Goal: Complete application form: Complete application form

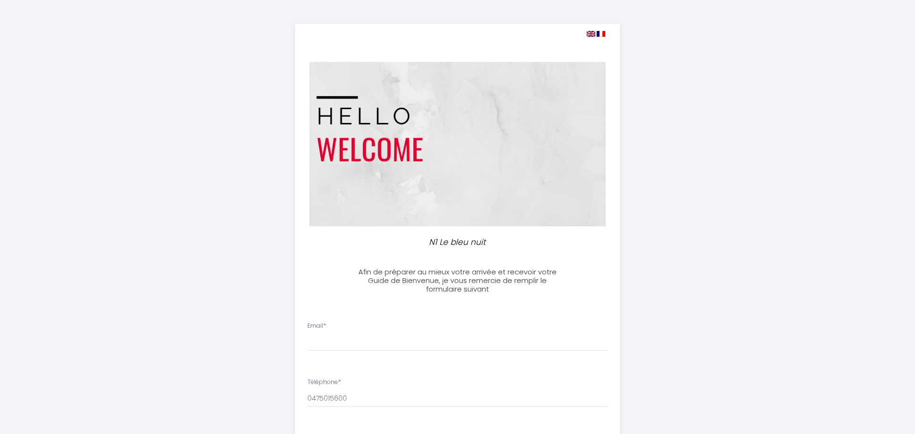
select select
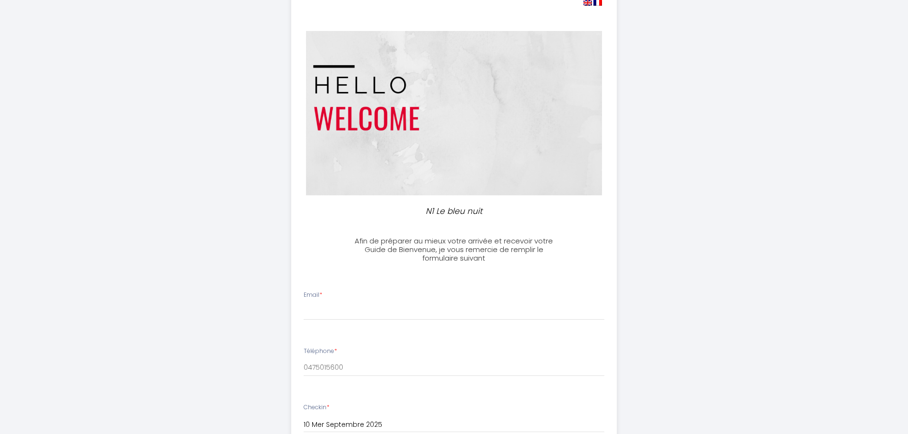
scroll to position [48, 0]
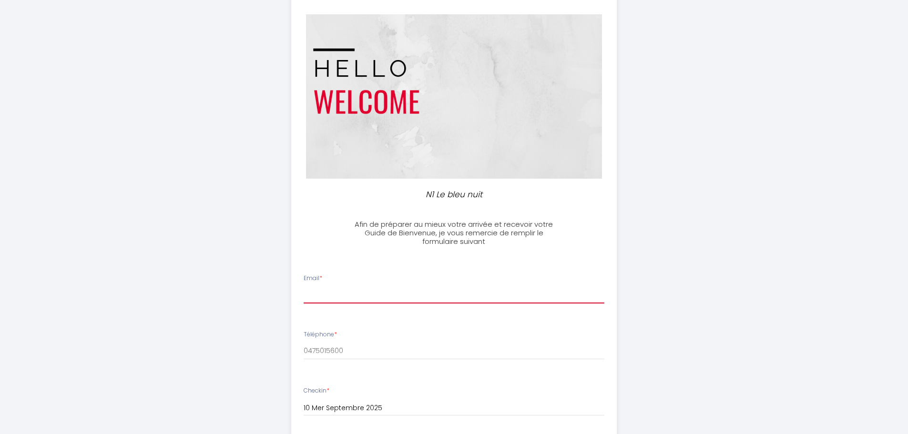
click at [335, 290] on input "Email *" at bounding box center [453, 294] width 301 height 17
type input "jh"
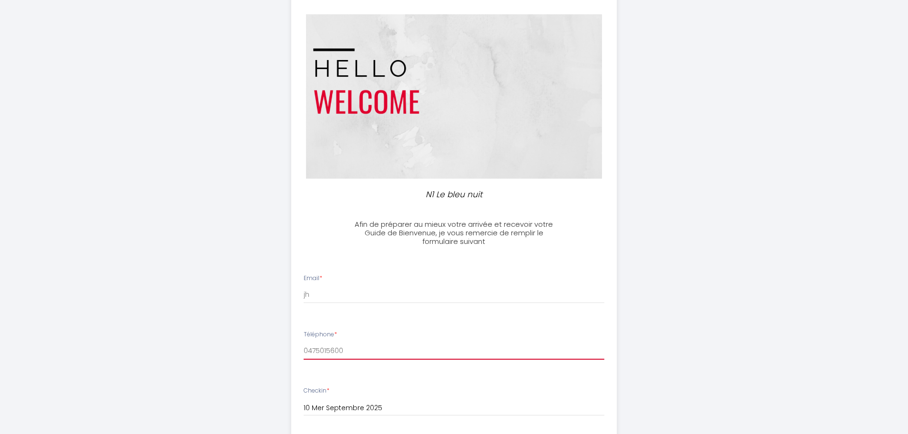
drag, startPoint x: 350, startPoint y: 349, endPoint x: 292, endPoint y: 346, distance: 58.2
click at [292, 346] on li "Téléphone * 0475015600" at bounding box center [454, 349] width 324 height 50
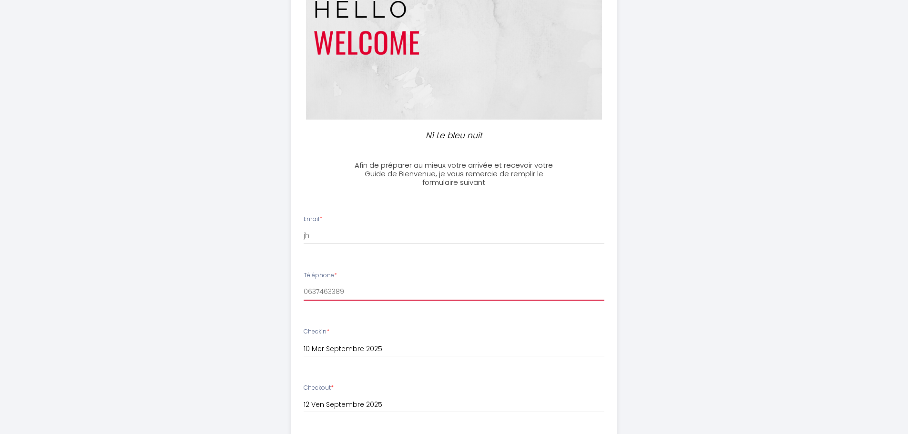
scroll to position [191, 0]
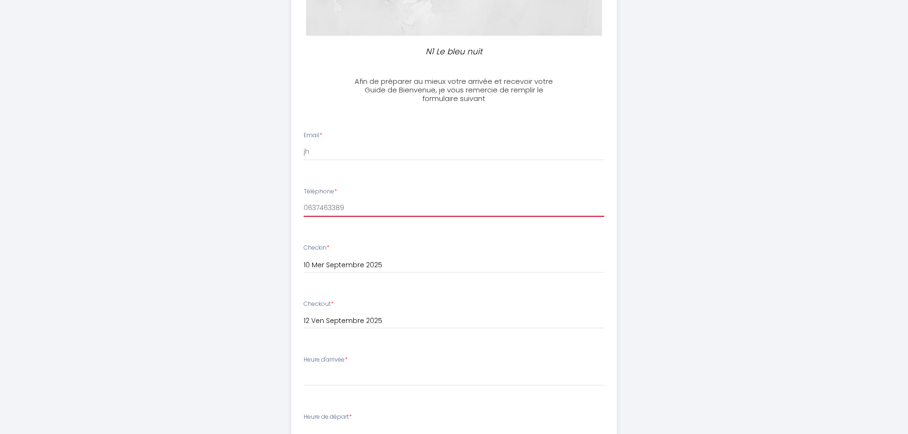
type input "0637463389"
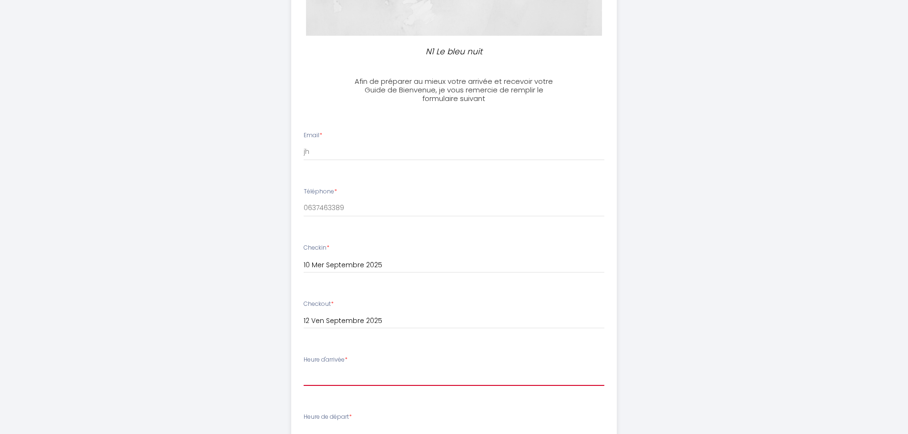
click at [329, 376] on select "17:00 17:30 18:00 18:30 19:00 19:30 20:00 20:30 21:00 21:30 22:00 22:30 23:00 2…" at bounding box center [453, 377] width 301 height 18
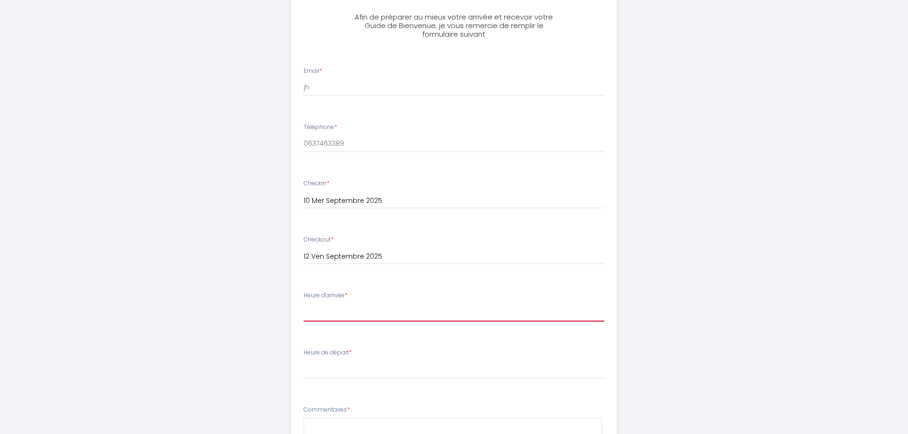
scroll to position [238, 0]
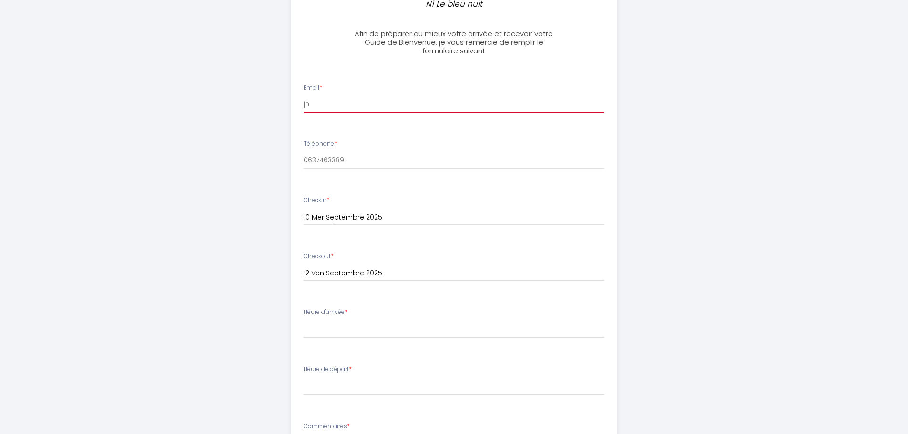
click at [320, 106] on input "jh" at bounding box center [453, 104] width 301 height 17
type input "[EMAIL_ADDRESS][DOMAIN_NAME]; [DOMAIN_NAME][EMAIL_ADDRESS][DOMAIN_NAME]"
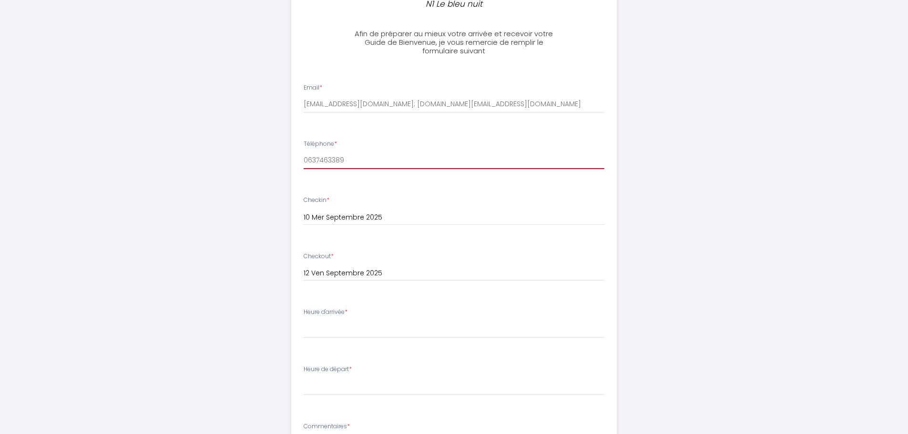
click at [370, 159] on input "0637463389" at bounding box center [453, 160] width 301 height 17
type input "0637463389 / 0475015600"
click at [358, 320] on div "Heure d'arrivée * 17:00 17:30 18:00 18:30 19:00 19:30 20:00 20:30 21:00 21:30 2…" at bounding box center [453, 323] width 301 height 30
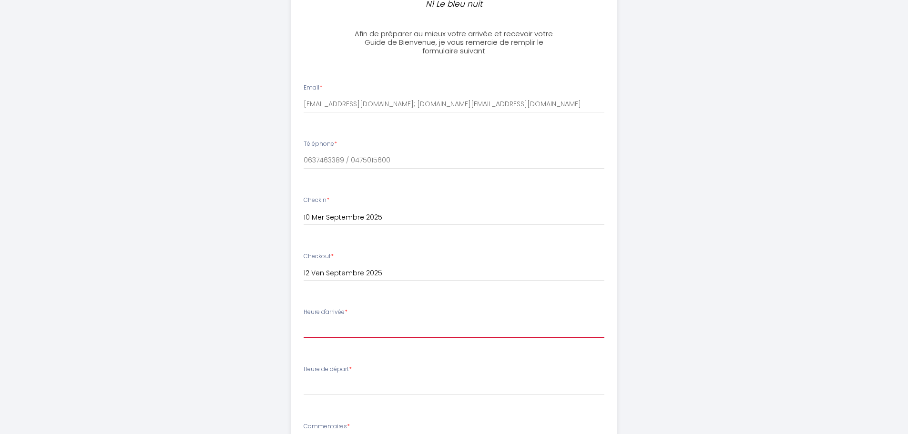
click at [357, 324] on select "17:00 17:30 18:00 18:30 19:00 19:30 20:00 20:30 21:00 21:30 22:00 22:30 23:00 2…" at bounding box center [453, 329] width 301 height 18
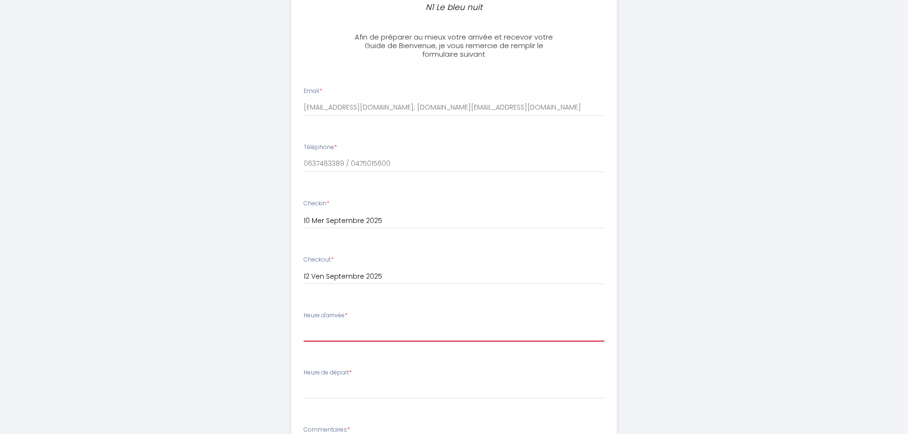
scroll to position [333, 0]
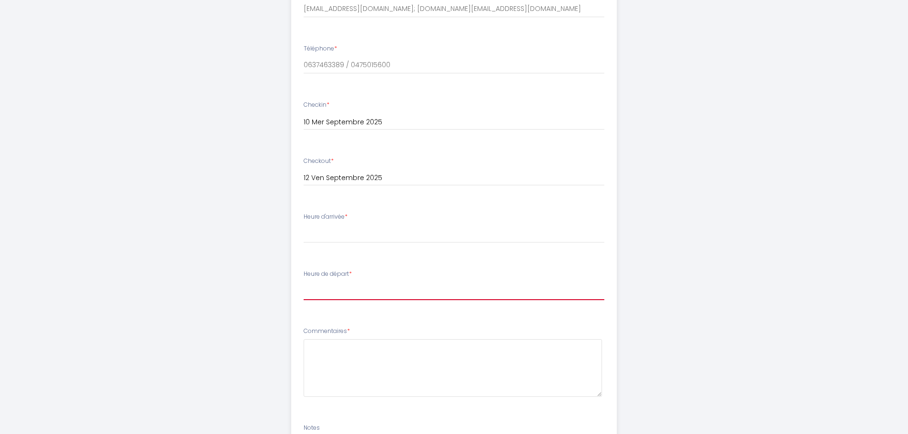
click at [359, 291] on select "00:00 00:30 01:00 01:30 02:00 02:30 03:00 03:30 04:00 04:30 05:00 05:30 06:00 0…" at bounding box center [453, 291] width 301 height 18
click at [230, 297] on div "N1 Le bleu nuit Afin de préparer au mieux votre arrivée et recevoir votre Guide…" at bounding box center [454, 121] width 488 height 908
click at [337, 227] on select "17:00 17:30 18:00 18:30 19:00 19:30 20:00 20:30 21:00 21:30 22:00 22:30 23:00 2…" at bounding box center [453, 234] width 301 height 18
select select "18:00"
click at [303, 225] on select "17:00 17:30 18:00 18:30 19:00 19:30 20:00 20:30 21:00 21:30 22:00 22:30 23:00 2…" at bounding box center [453, 234] width 301 height 18
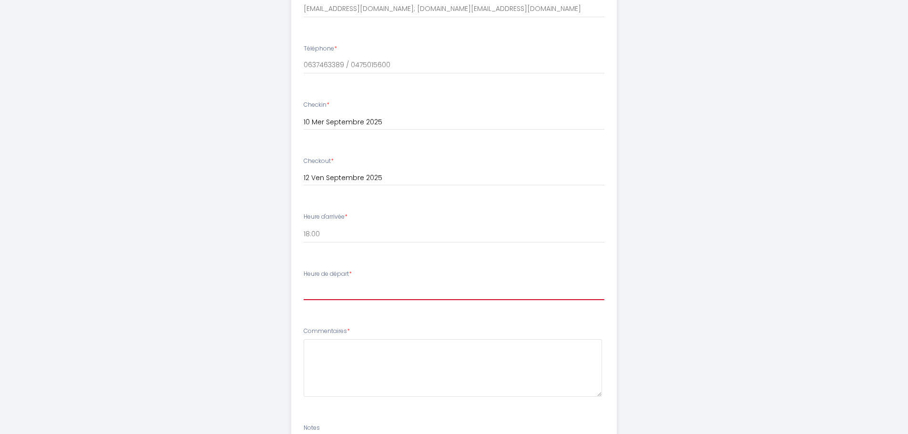
click at [319, 289] on select "00:00 00:30 01:00 01:30 02:00 02:30 03:00 03:30 04:00 04:30 05:00 05:30 06:00 0…" at bounding box center [453, 291] width 301 height 18
select select "07:00"
click at [303, 282] on select "00:00 00:30 01:00 01:30 02:00 02:30 03:00 03:30 04:00 04:30 05:00 05:30 06:00 0…" at bounding box center [453, 291] width 301 height 18
click at [370, 362] on textarea at bounding box center [452, 368] width 298 height 58
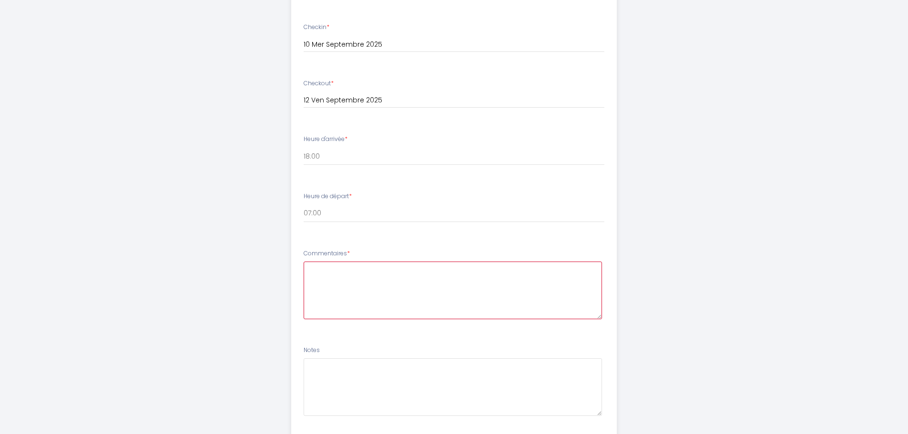
scroll to position [426, 0]
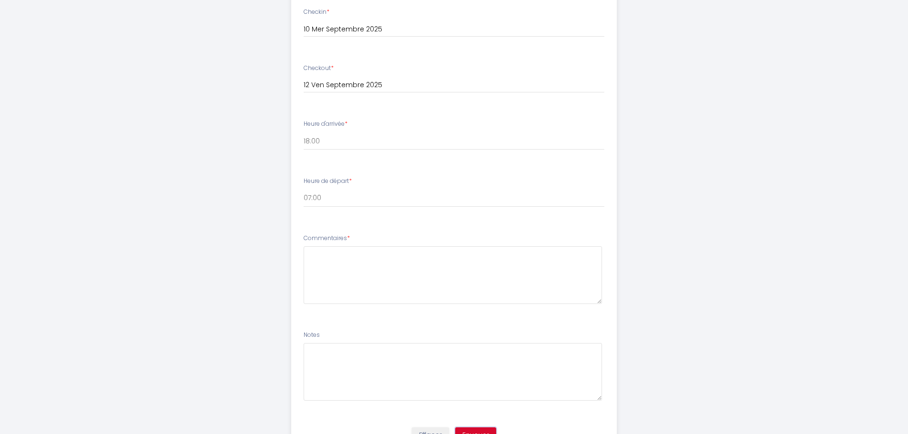
click at [485, 430] on button "Envoyer" at bounding box center [475, 435] width 41 height 16
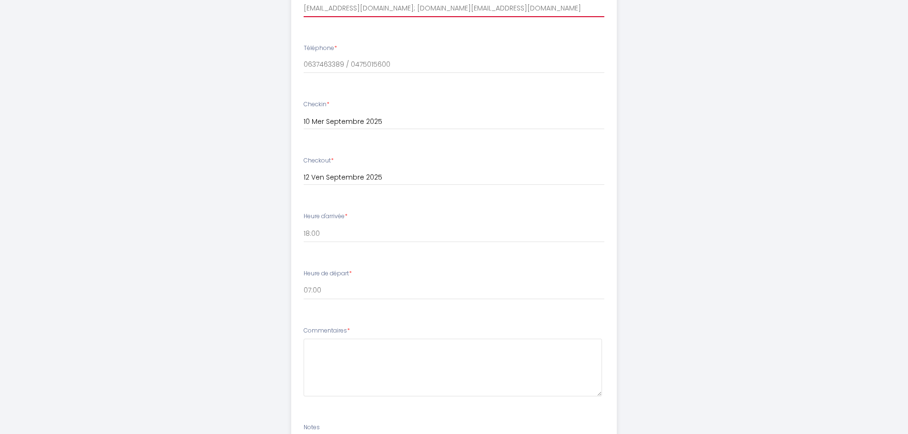
scroll to position [286, 0]
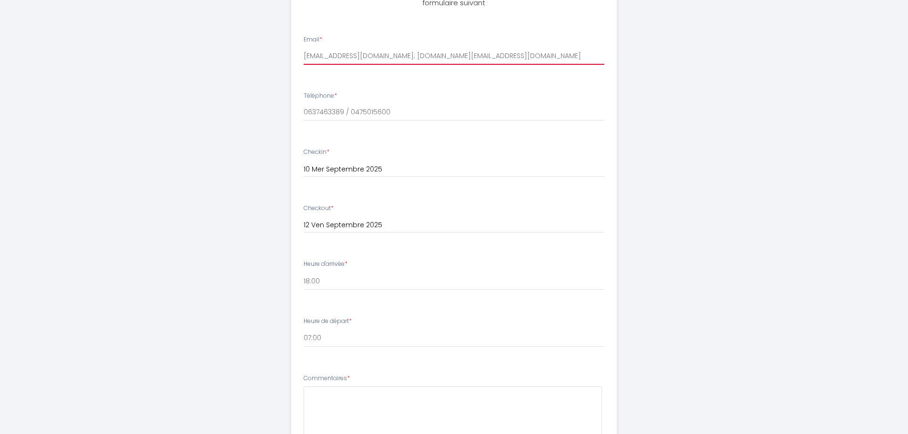
click at [355, 56] on input "[EMAIL_ADDRESS][DOMAIN_NAME]; [DOMAIN_NAME][EMAIL_ADDRESS][DOMAIN_NAME]" at bounding box center [453, 56] width 301 height 17
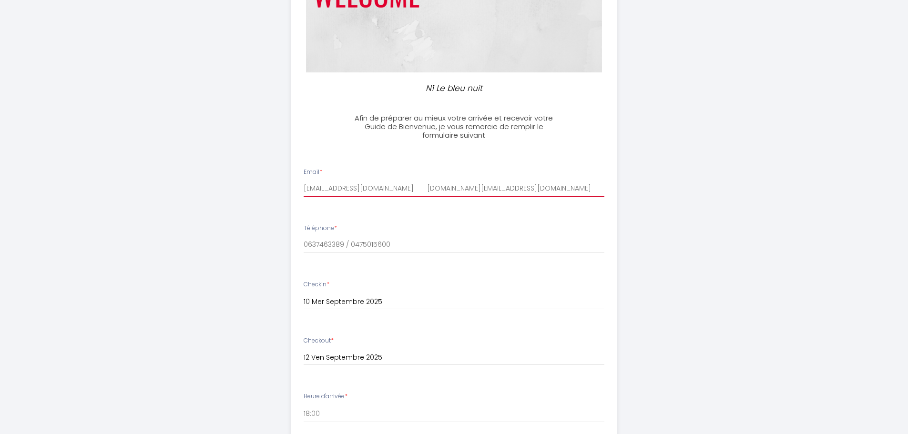
scroll to position [143, 0]
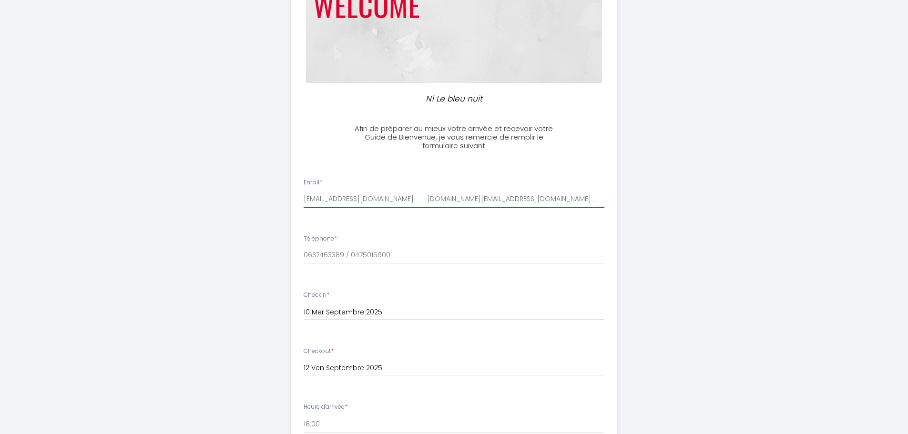
click at [452, 199] on input "[EMAIL_ADDRESS][DOMAIN_NAME] [DOMAIN_NAME][EMAIL_ADDRESS][DOMAIN_NAME]" at bounding box center [453, 199] width 301 height 17
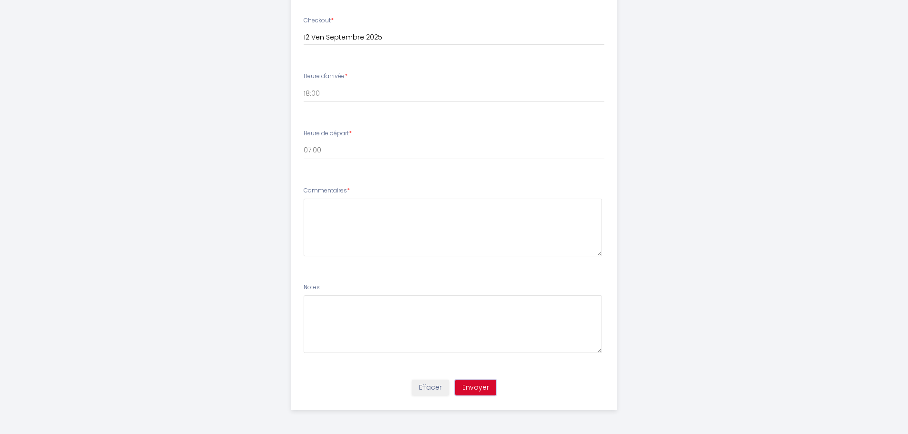
click at [468, 387] on button "Envoyer" at bounding box center [475, 388] width 41 height 16
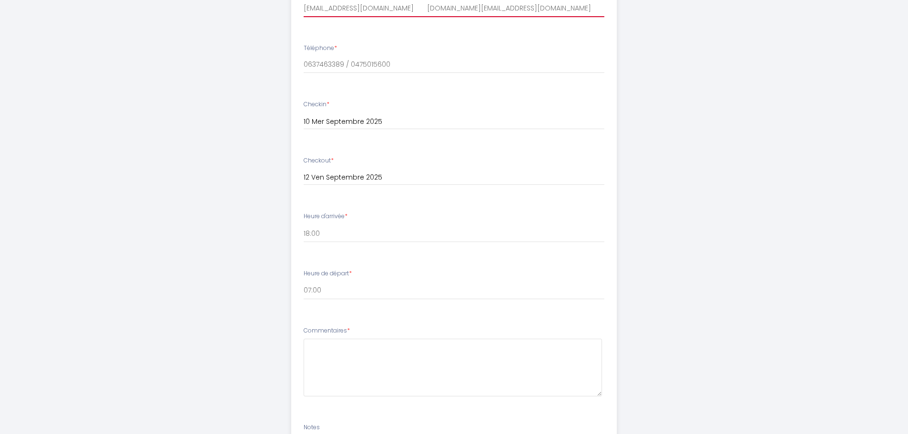
scroll to position [96, 0]
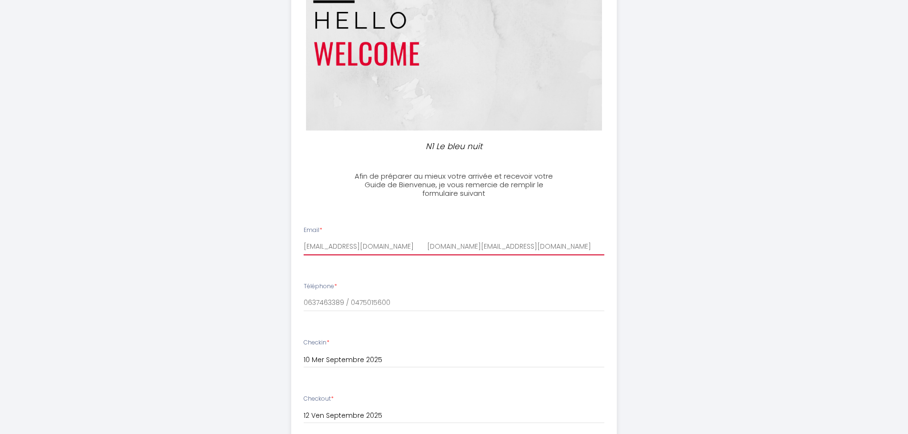
drag, startPoint x: 449, startPoint y: 247, endPoint x: 354, endPoint y: 244, distance: 94.9
click at [354, 244] on input "[EMAIL_ADDRESS][DOMAIN_NAME] [DOMAIN_NAME][EMAIL_ADDRESS][DOMAIN_NAME]" at bounding box center [453, 246] width 301 height 17
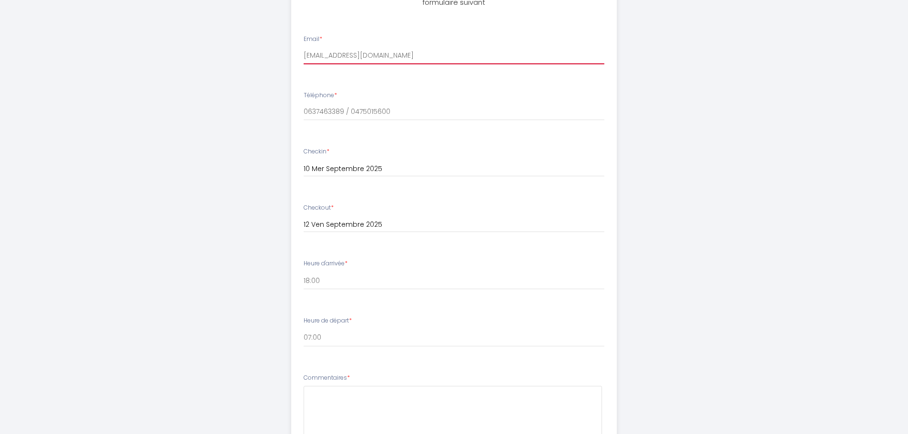
scroll to position [286, 0]
type input "[EMAIL_ADDRESS][DOMAIN_NAME]"
click at [368, 408] on textarea at bounding box center [452, 415] width 298 height 58
paste textarea "[EMAIL_ADDRESS][DOMAIN_NAME]"
type textarea "[EMAIL_ADDRESS][DOMAIN_NAME]"
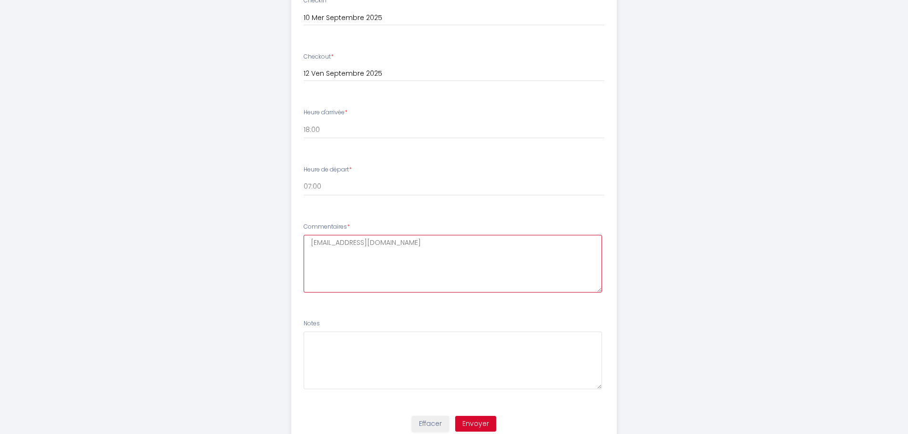
scroll to position [474, 0]
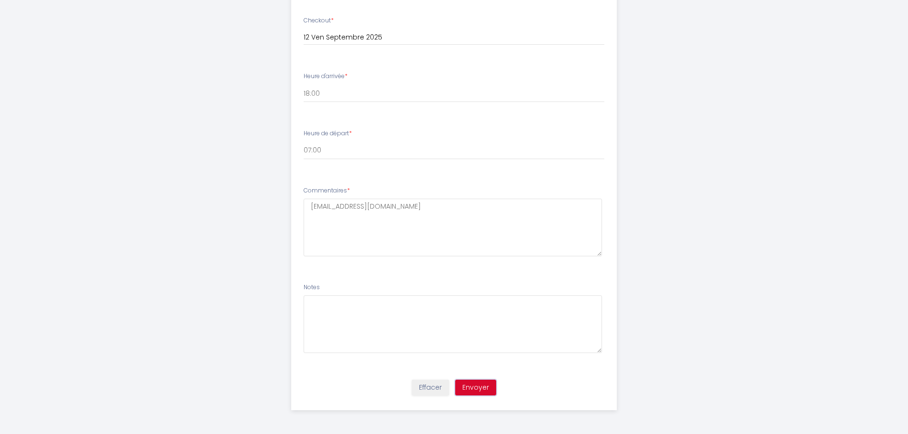
click at [472, 387] on button "Envoyer" at bounding box center [475, 388] width 41 height 16
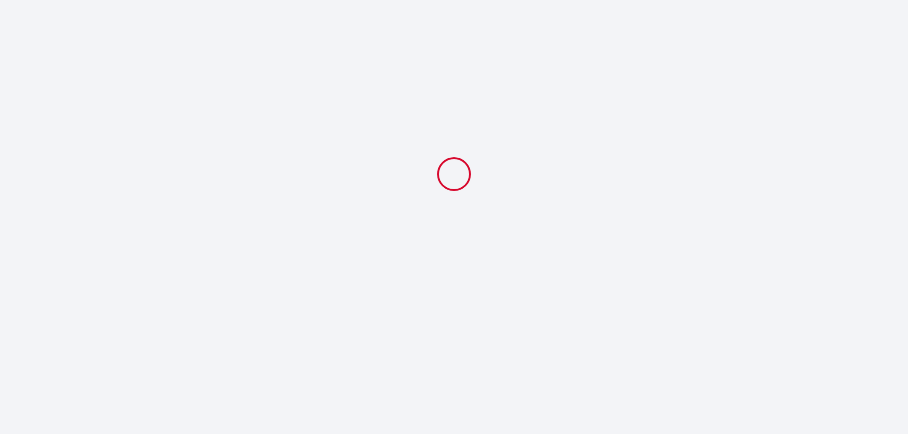
select select "18:00"
select select "07:00"
